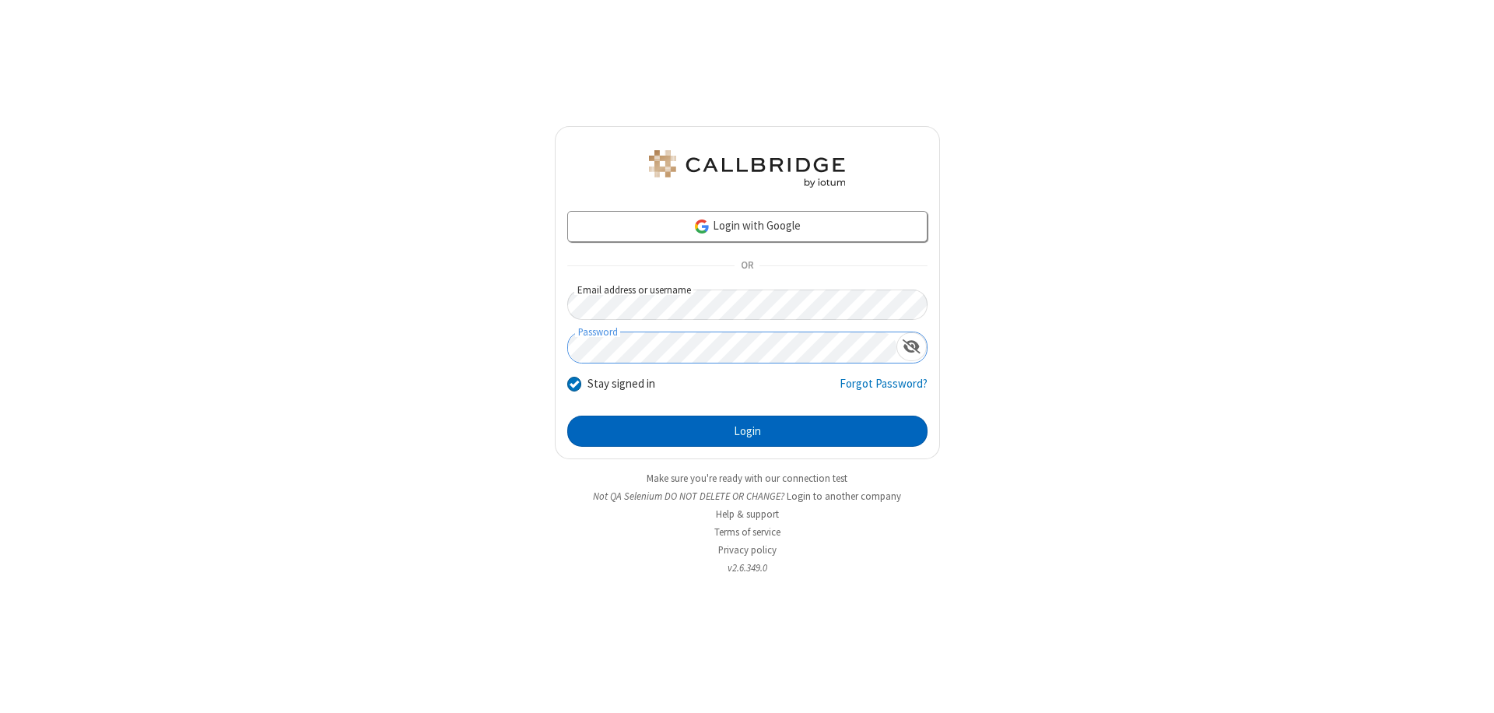
click at [747, 431] on button "Login" at bounding box center [747, 431] width 360 height 31
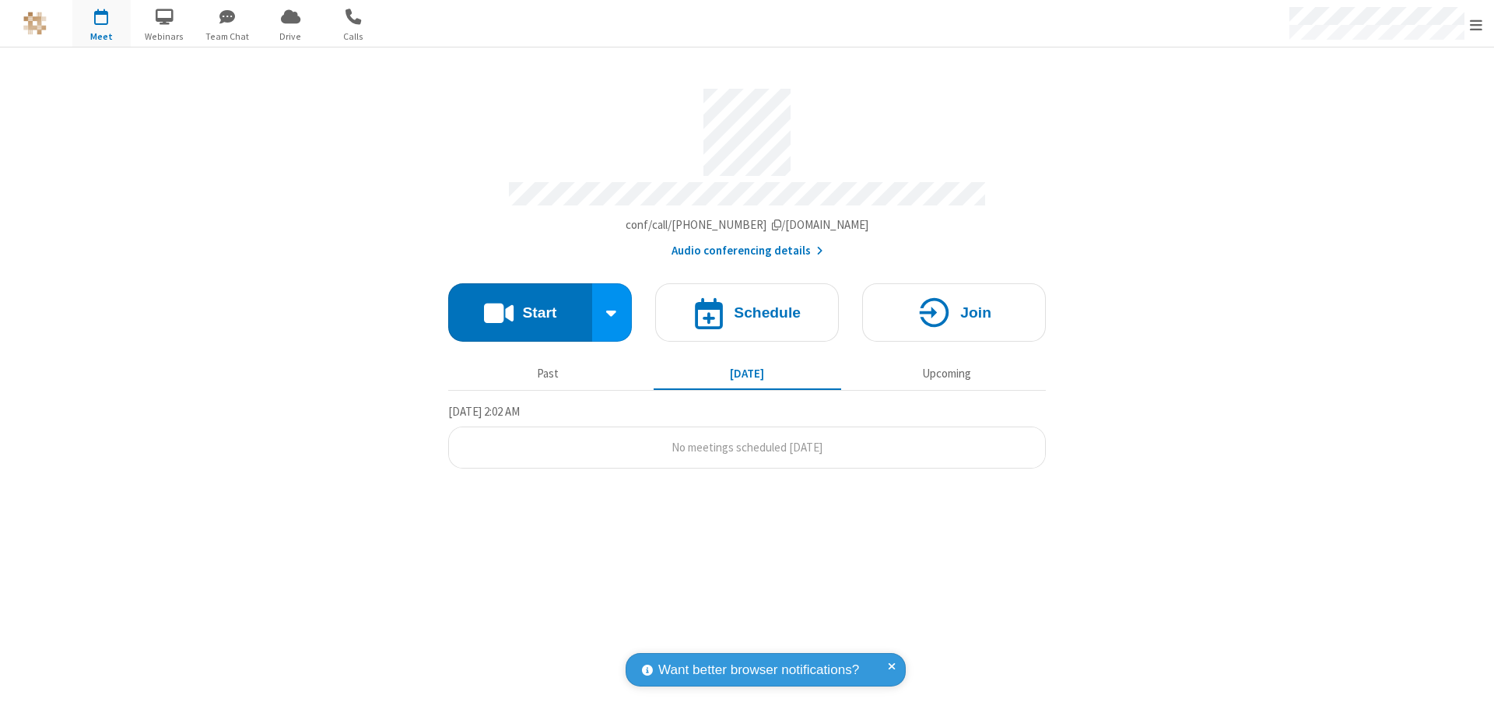
click at [520, 305] on button "Start" at bounding box center [520, 312] width 144 height 58
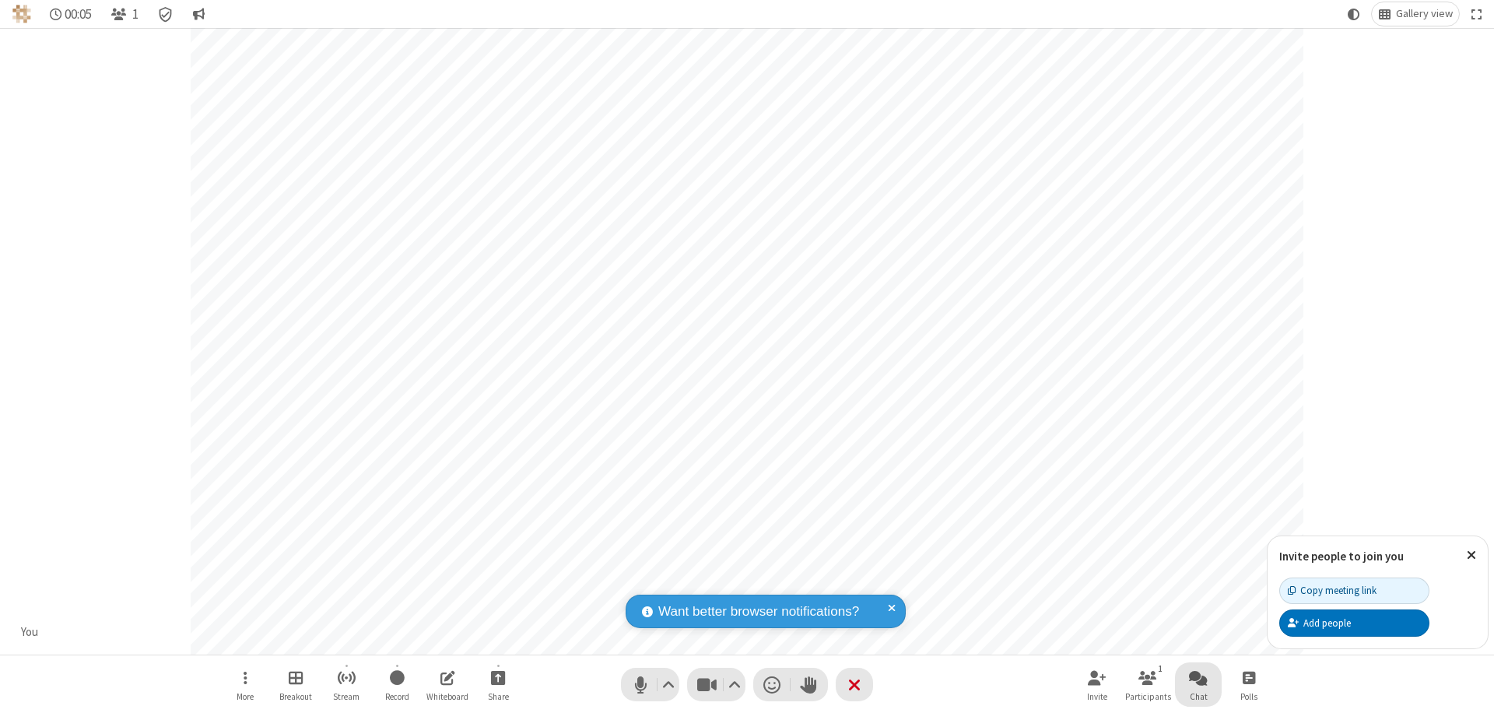
click at [1198, 677] on span "Open chat" at bounding box center [1198, 677] width 19 height 19
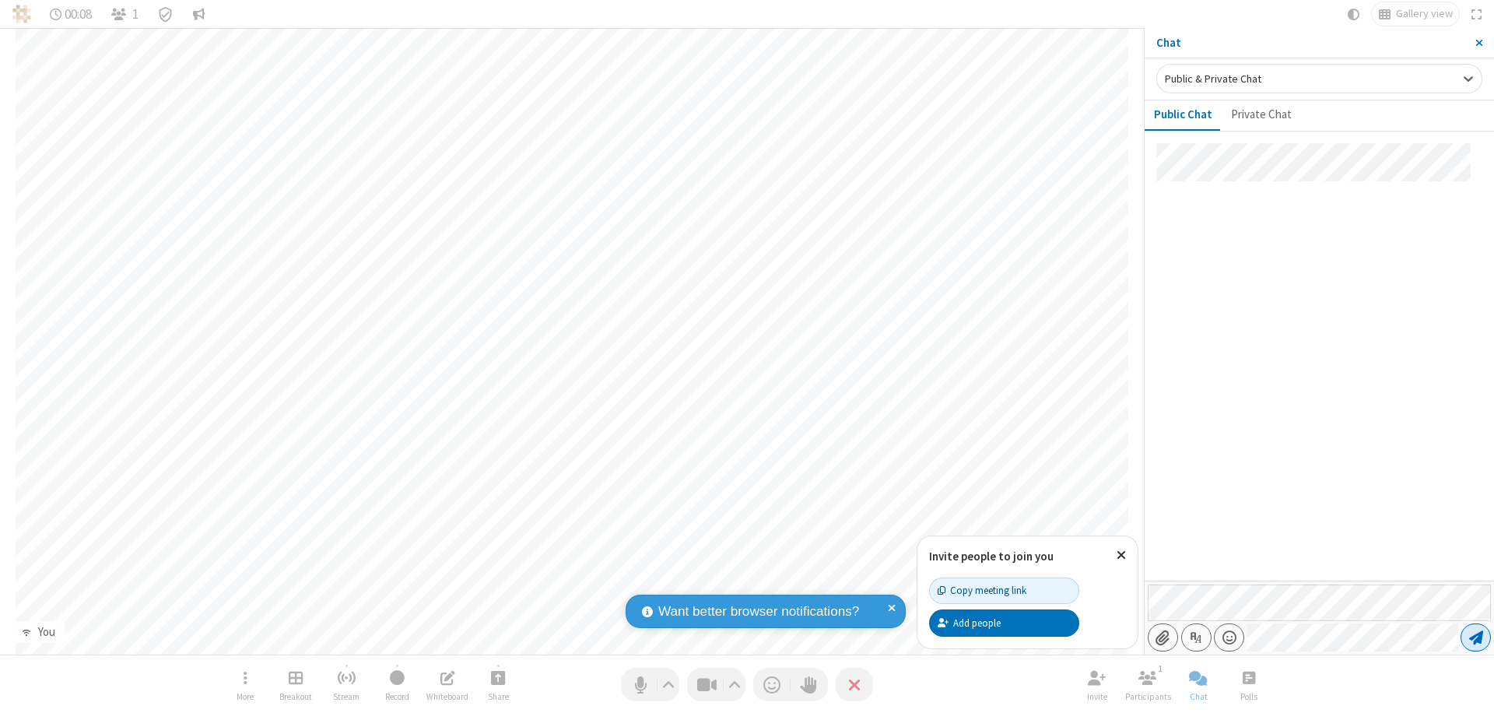
click at [1476, 637] on span "Send message" at bounding box center [1476, 638] width 14 height 16
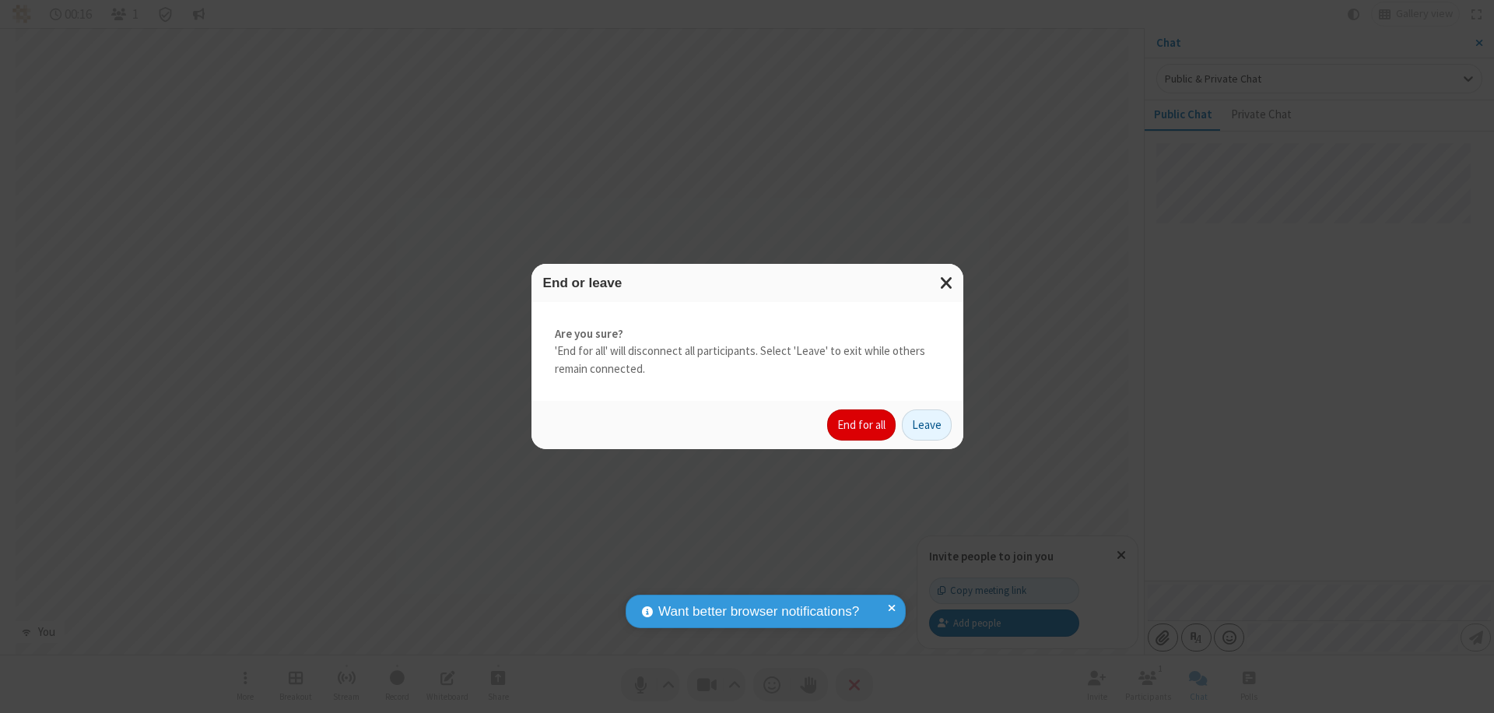
click at [862, 425] on button "End for all" at bounding box center [861, 424] width 68 height 31
